Goal: Transaction & Acquisition: Purchase product/service

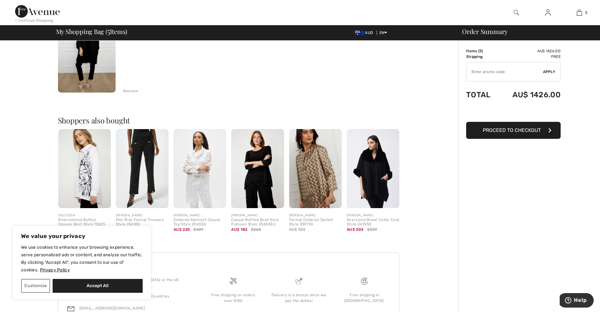
scroll to position [507, 0]
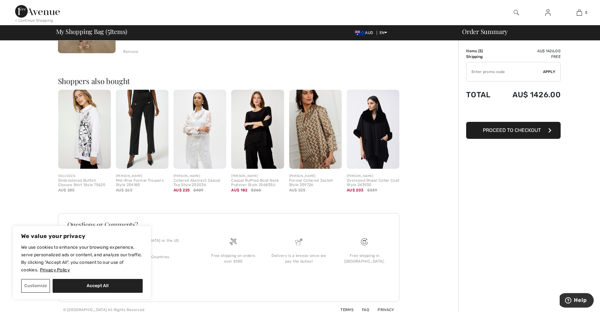
click at [379, 140] on img at bounding box center [373, 129] width 53 height 79
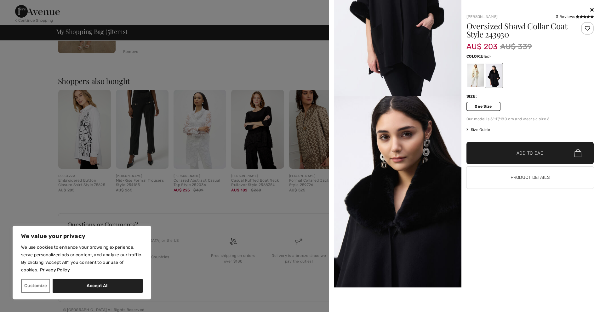
scroll to position [0, 0]
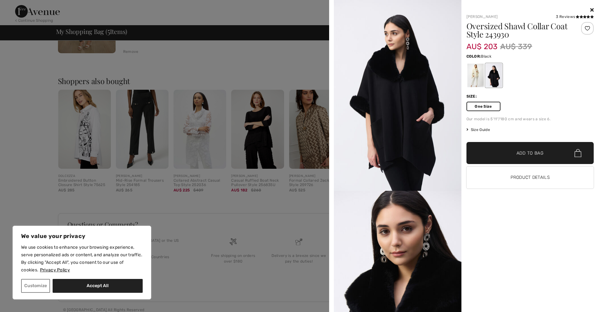
click at [412, 125] on img at bounding box center [397, 95] width 127 height 191
click at [280, 191] on div at bounding box center [300, 156] width 600 height 312
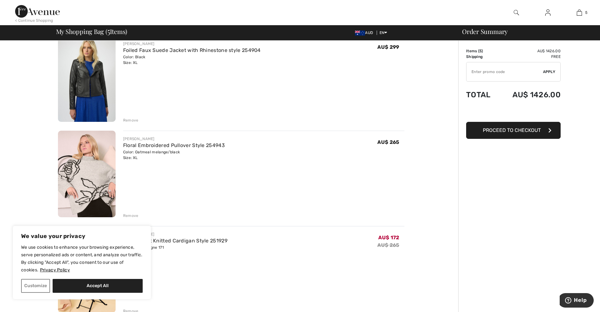
scroll to position [3, 0]
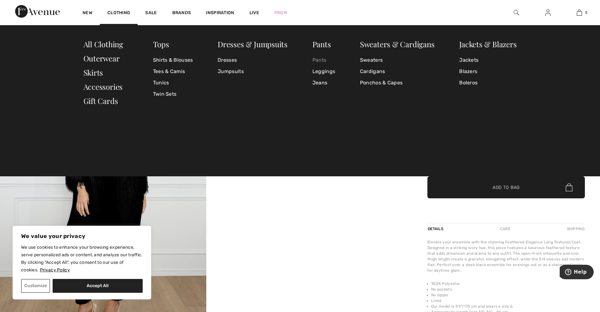
click at [321, 57] on link "Pants" at bounding box center [323, 59] width 23 height 11
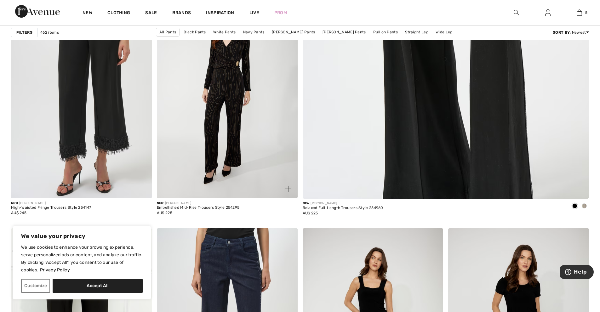
scroll to position [220, 0]
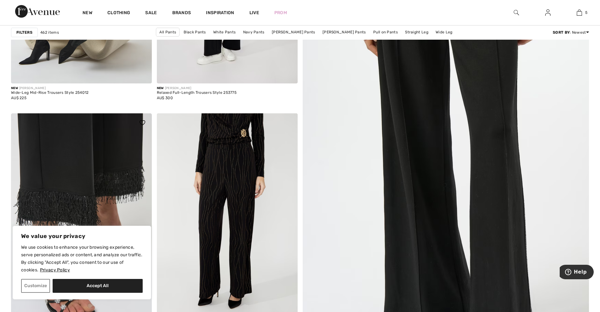
click at [73, 138] on img at bounding box center [81, 218] width 141 height 211
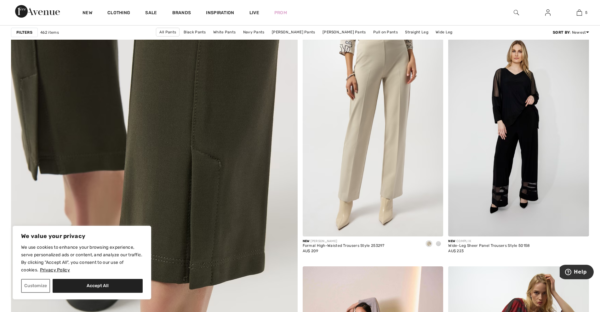
scroll to position [2078, 0]
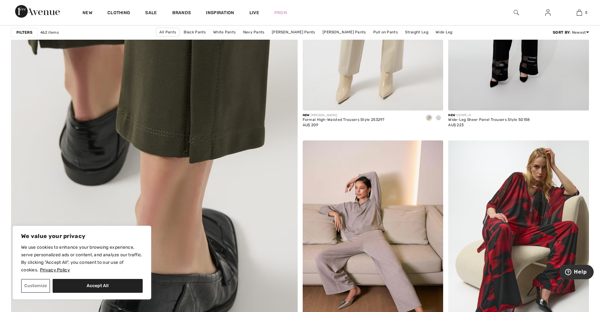
click at [224, 107] on img at bounding box center [153, 157] width 343 height 515
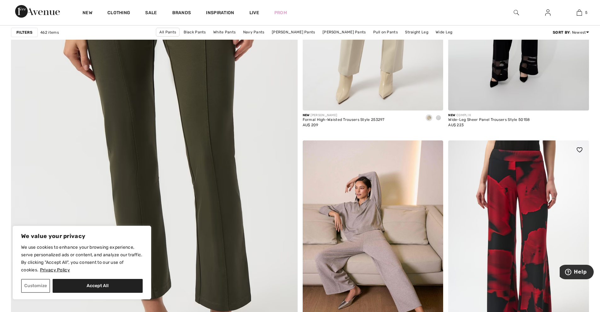
click at [552, 235] on img at bounding box center [518, 245] width 141 height 211
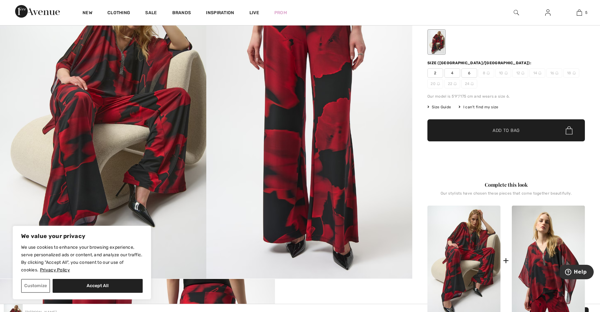
scroll to position [63, 0]
